Goal: Task Accomplishment & Management: Complete application form

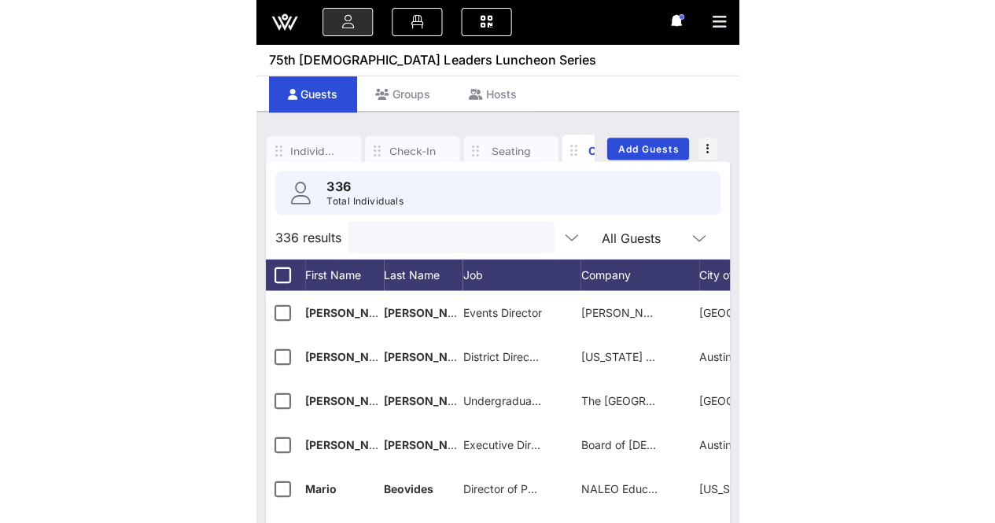
scroll to position [0, 43]
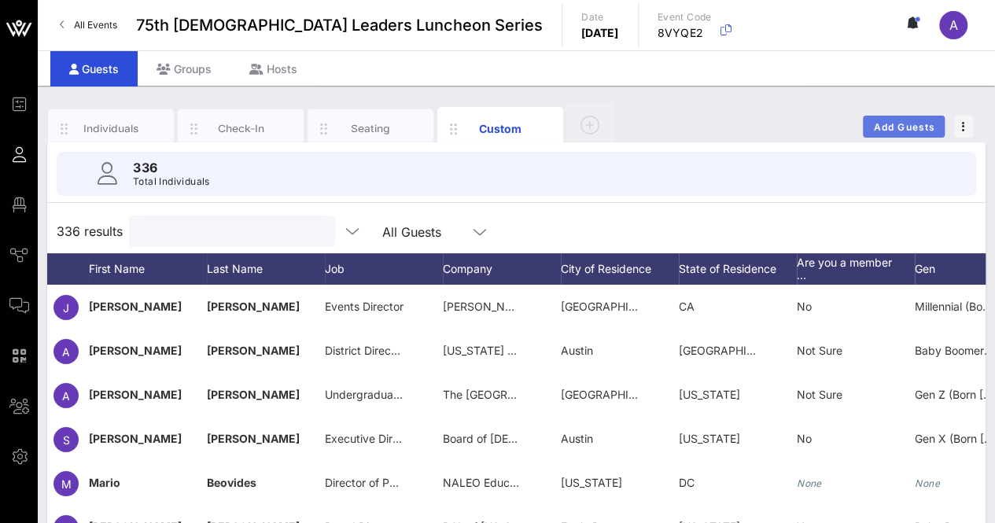
click at [481, 123] on span "Add Guests" at bounding box center [904, 127] width 62 height 12
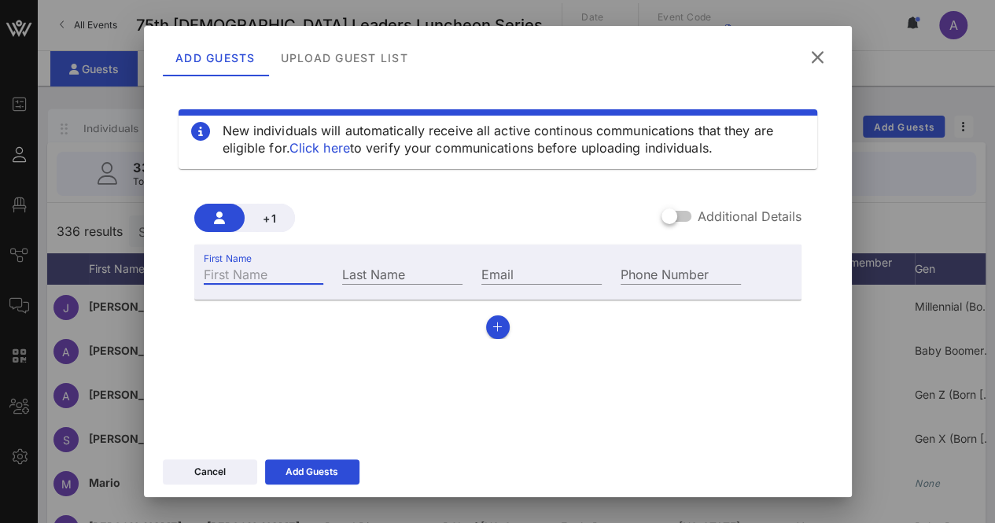
click at [261, 265] on input "First Name" at bounding box center [264, 273] width 120 height 20
paste input "[PERSON_NAME] [PERSON_NAME][EMAIL_ADDRESS][PERSON_NAME][DOMAIN_NAME]"
drag, startPoint x: 319, startPoint y: 276, endPoint x: 265, endPoint y: 276, distance: 54.3
click at [265, 276] on input "[PERSON_NAME] [PERSON_NAME][EMAIL_ADDRESS][PERSON_NAME][DOMAIN_NAME]" at bounding box center [264, 273] width 120 height 20
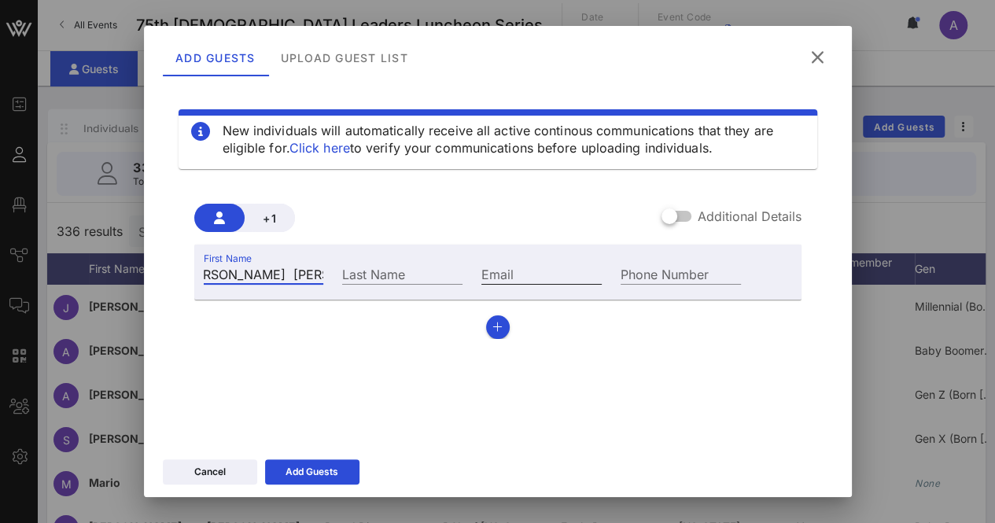
type input "[PERSON_NAME] [PERSON_NAME][EMAIL_ADDRESS][PERSON_NAME][DOMAIN_NAME]"
click at [481, 273] on input "Email" at bounding box center [541, 273] width 120 height 20
paste input "[PERSON_NAME][EMAIL_ADDRESS][PERSON_NAME][DOMAIN_NAME]"
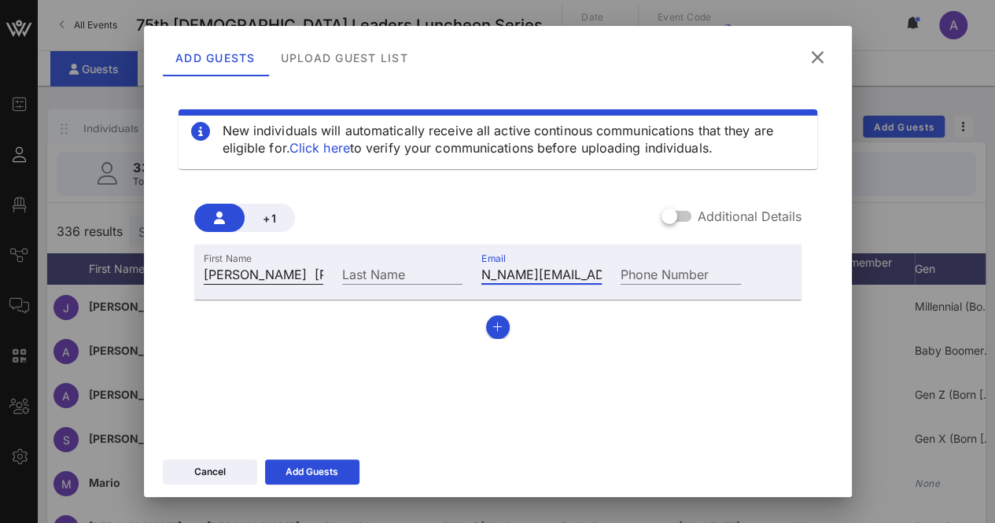
type input "[PERSON_NAME][EMAIL_ADDRESS][PERSON_NAME][DOMAIN_NAME]"
drag, startPoint x: 289, startPoint y: 271, endPoint x: 381, endPoint y: 276, distance: 91.3
click at [381, 276] on div "First Name [PERSON_NAME] [PERSON_NAME][EMAIL_ADDRESS][PERSON_NAME][DOMAIN_NAME]…" at bounding box center [472, 272] width 557 height 42
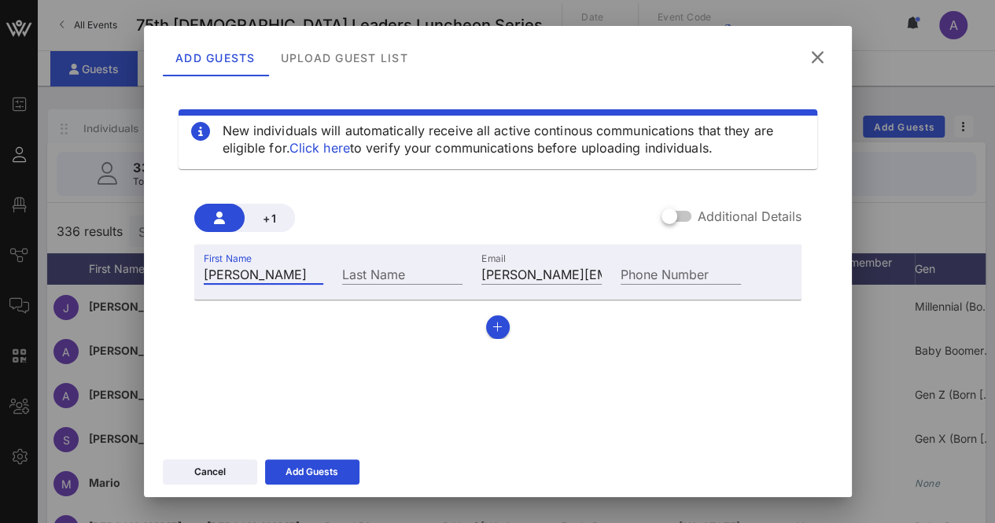
drag, startPoint x: 297, startPoint y: 274, endPoint x: 241, endPoint y: 272, distance: 56.7
click at [241, 272] on input "[PERSON_NAME]" at bounding box center [264, 273] width 120 height 20
type input "[PERSON_NAME]"
click at [377, 274] on input "Last Name" at bounding box center [402, 273] width 120 height 20
paste input "[PERSON_NAME]"
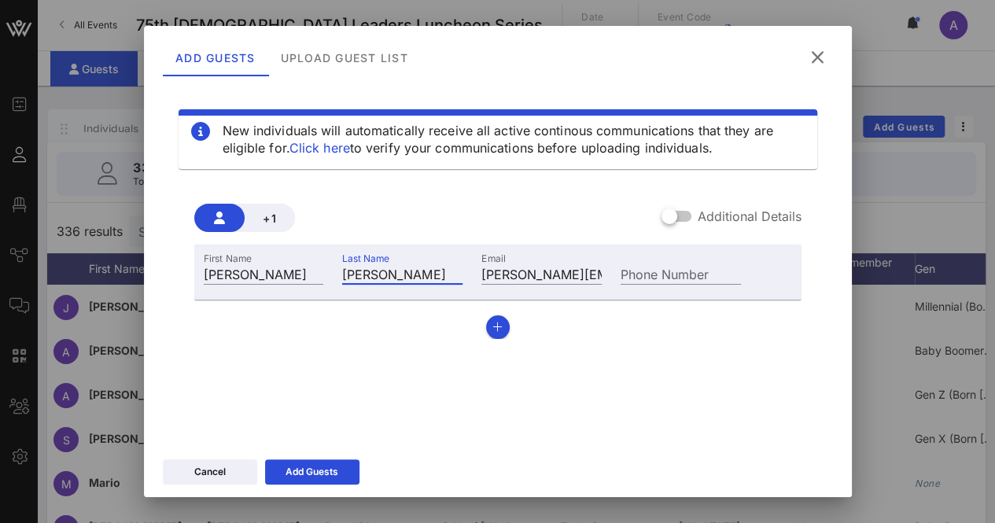
click at [377, 274] on input "[PERSON_NAME]" at bounding box center [402, 273] width 120 height 20
type input "[PERSON_NAME]"
click at [323, 465] on div "Add Guests" at bounding box center [311, 472] width 53 height 16
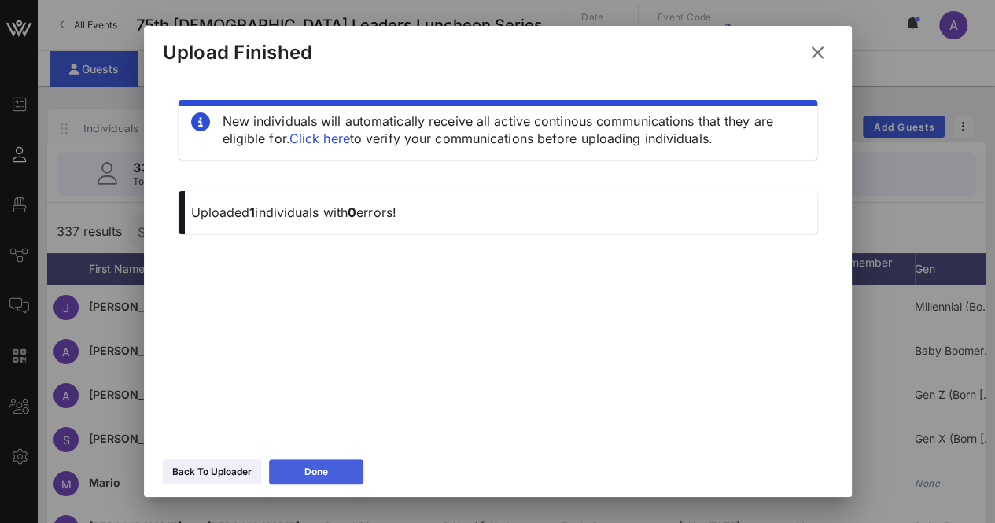
click at [302, 473] on button "Done" at bounding box center [316, 471] width 94 height 25
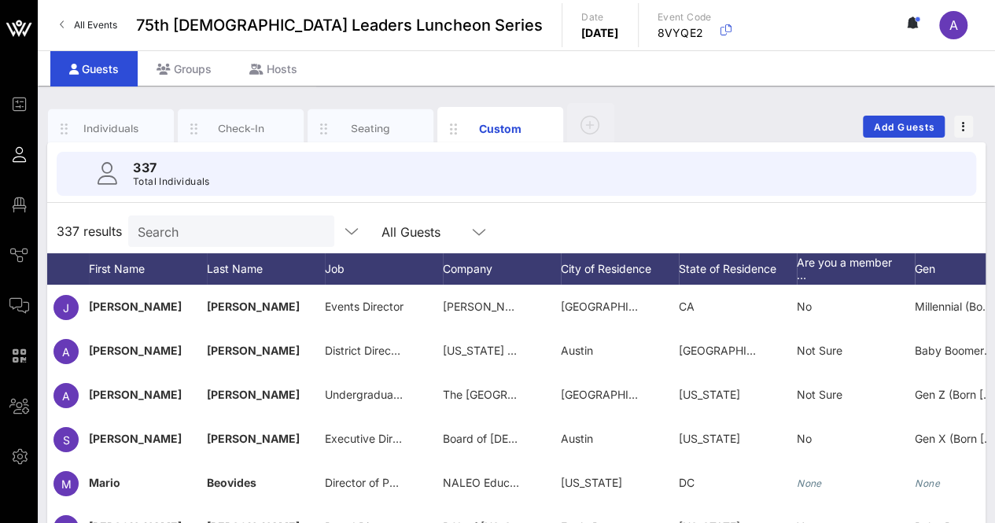
click at [160, 244] on div "Search" at bounding box center [230, 230] width 184 height 31
